Goal: Task Accomplishment & Management: Use online tool/utility

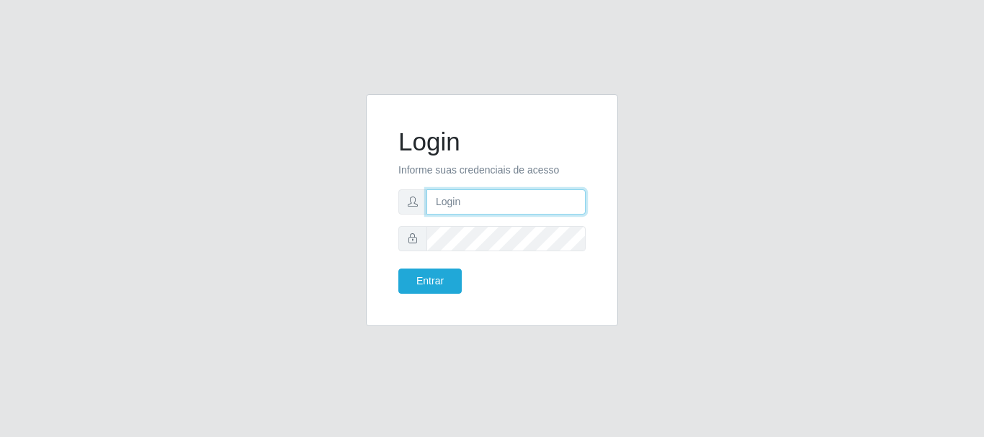
click at [496, 202] on input "text" at bounding box center [505, 201] width 159 height 25
drag, startPoint x: 494, startPoint y: 201, endPoint x: 553, endPoint y: 203, distance: 59.1
click at [553, 203] on input "ian@galiottoAa123456" at bounding box center [505, 201] width 159 height 25
type input "[PERSON_NAME]@[PERSON_NAME]"
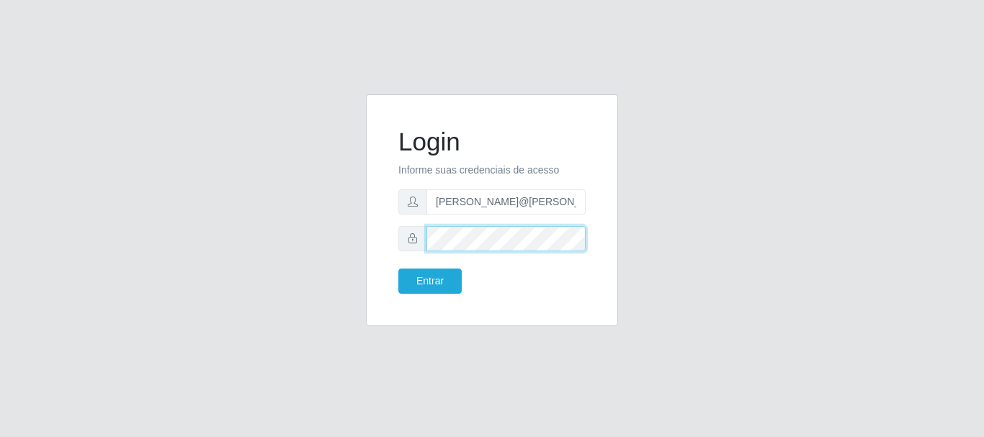
click at [398, 269] on button "Entrar" at bounding box center [429, 281] width 63 height 25
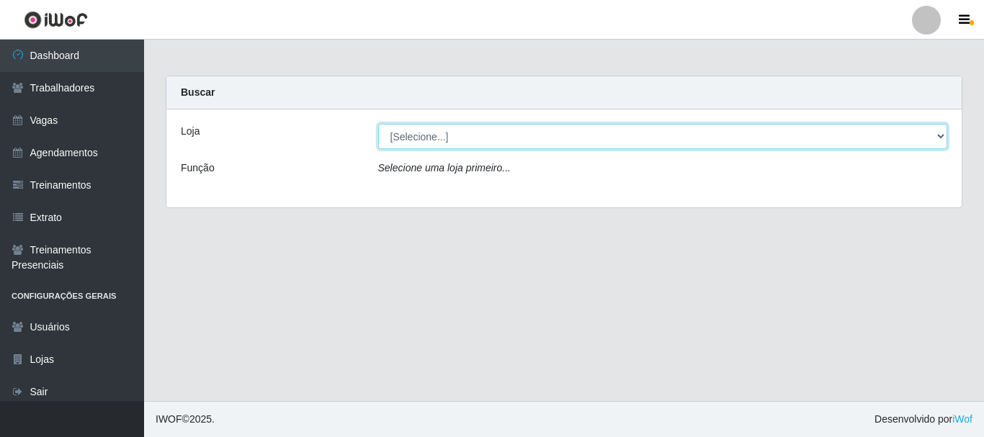
click at [511, 136] on select "[Selecione...] [GEOGRAPHIC_DATA]" at bounding box center [663, 136] width 570 height 25
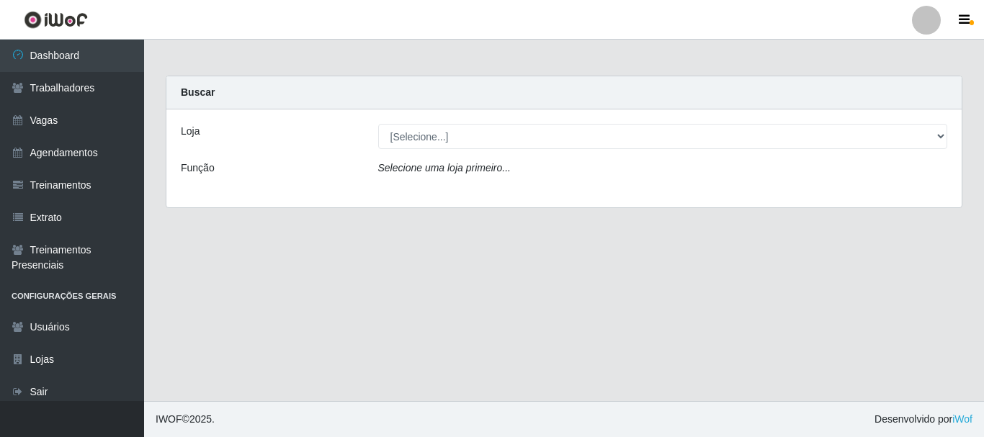
click at [529, 189] on div "Loja [Selecione...] Casa Galiotto Restaurante Função Selecione uma loja primeir…" at bounding box center [563, 158] width 795 height 98
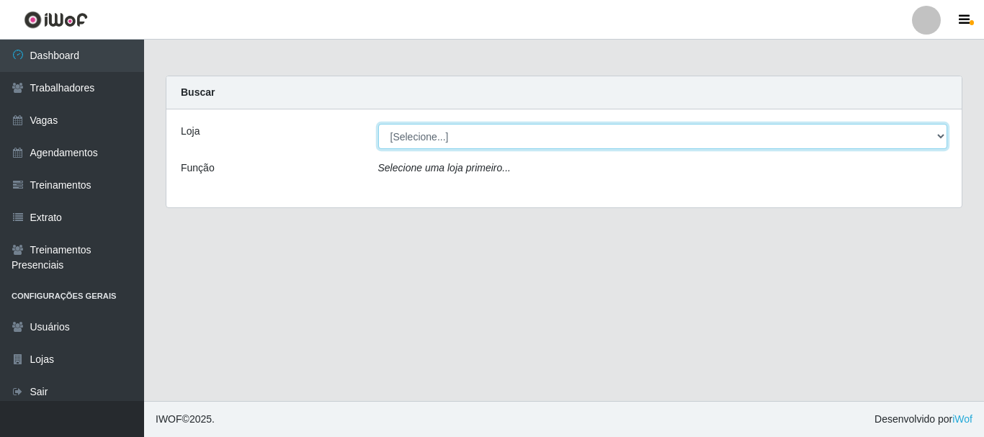
click at [502, 144] on select "[Selecione...] [GEOGRAPHIC_DATA]" at bounding box center [663, 136] width 570 height 25
select select "279"
click at [378, 124] on select "[Selecione...] [GEOGRAPHIC_DATA]" at bounding box center [663, 136] width 570 height 25
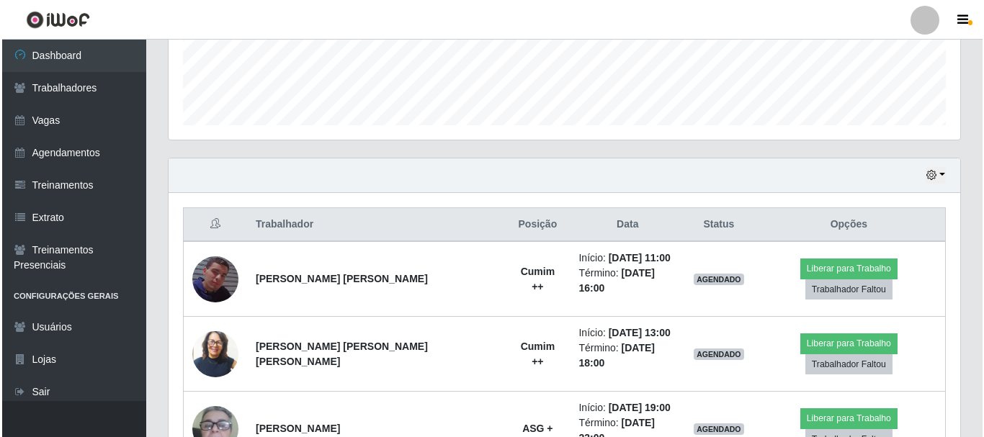
scroll to position [455, 0]
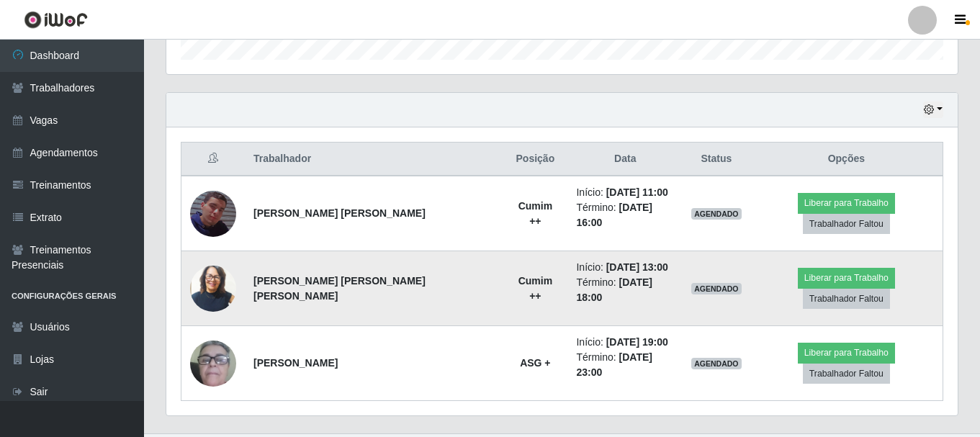
click at [220, 271] on img at bounding box center [213, 288] width 46 height 54
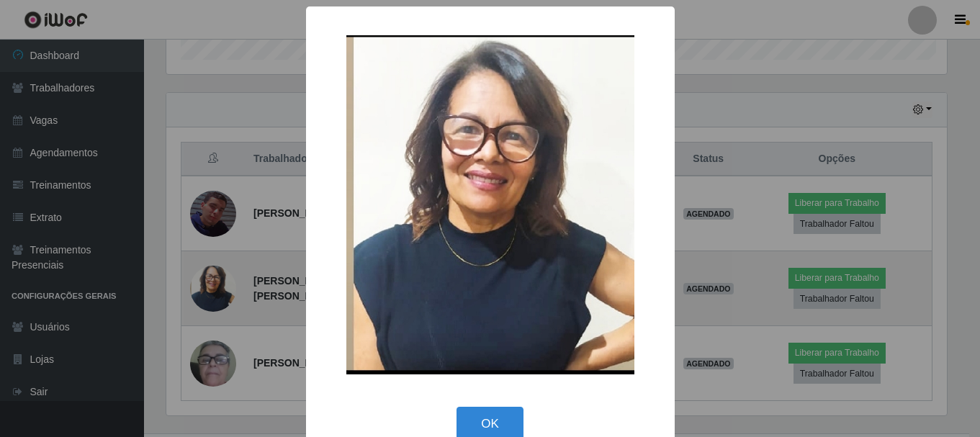
scroll to position [299, 784]
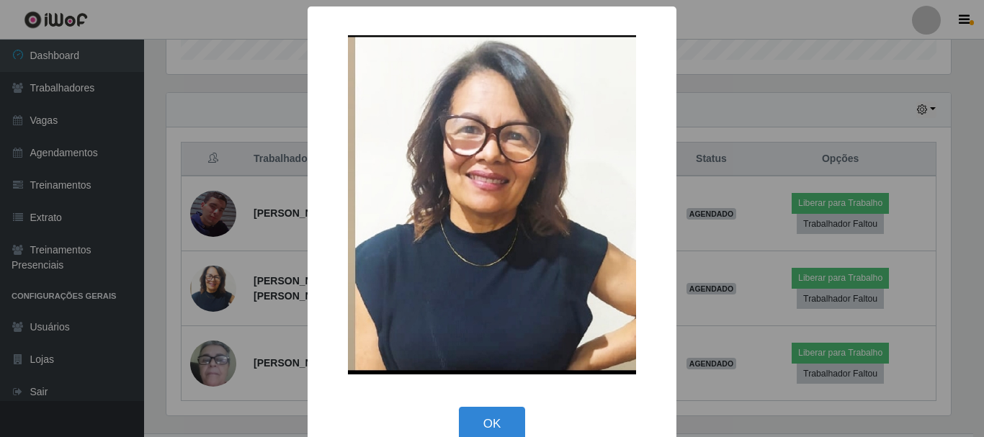
click at [211, 266] on div "× OK Cancel" at bounding box center [492, 218] width 984 height 437
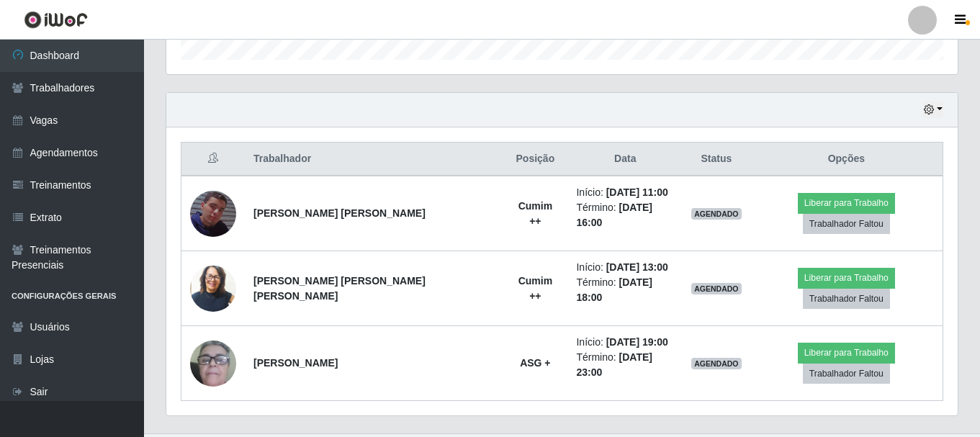
scroll to position [299, 792]
